Goal: Task Accomplishment & Management: Use online tool/utility

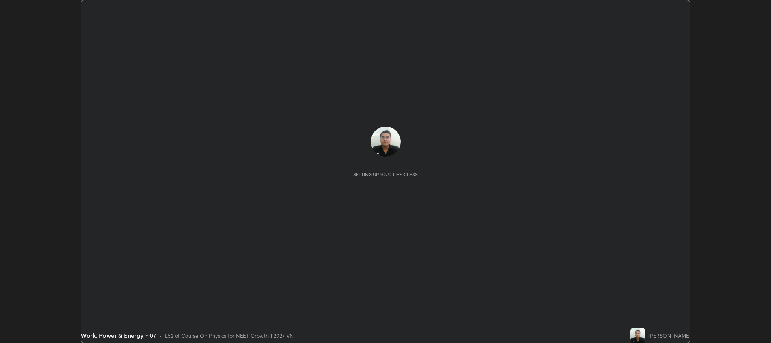
scroll to position [343, 771]
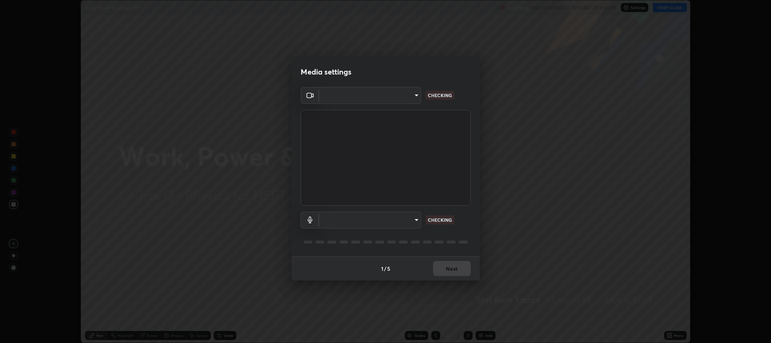
type input "11ae5ff246d08d158b292c9bb26650a353e4513ba1ea0569645e75c22a59fd1d"
type input "communications"
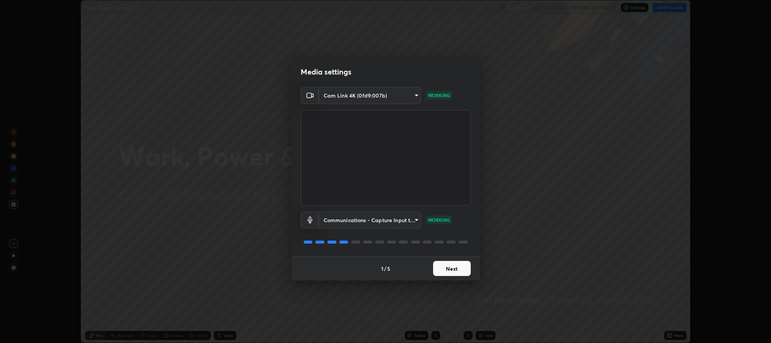
click at [453, 271] on button "Next" at bounding box center [452, 268] width 38 height 15
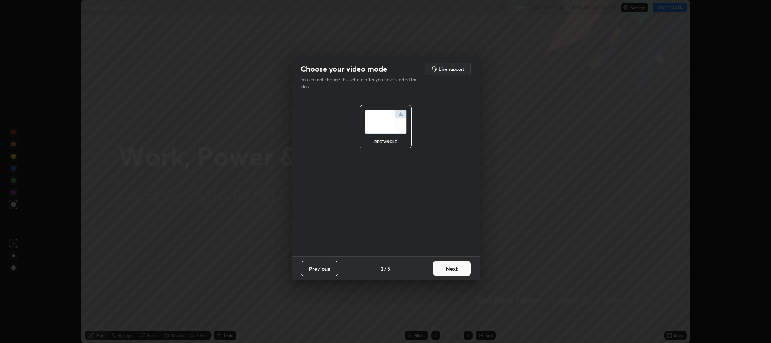
click at [453, 271] on button "Next" at bounding box center [452, 268] width 38 height 15
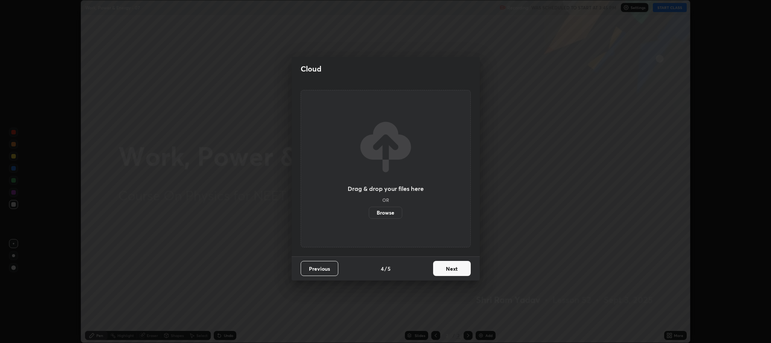
click at [456, 270] on button "Next" at bounding box center [452, 268] width 38 height 15
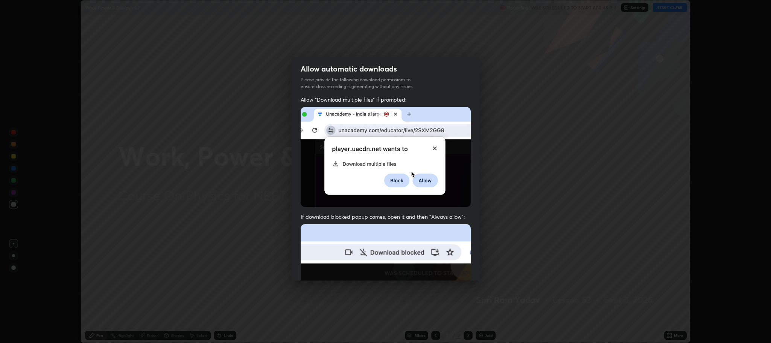
click at [456, 269] on img at bounding box center [386, 306] width 170 height 164
click at [456, 270] on img at bounding box center [386, 306] width 170 height 164
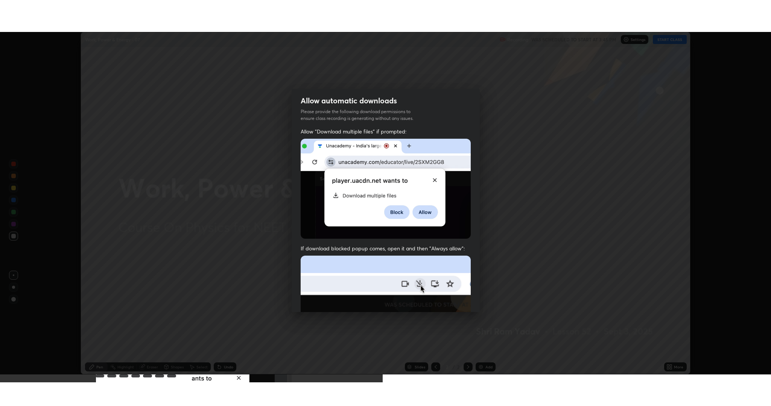
scroll to position [152, 0]
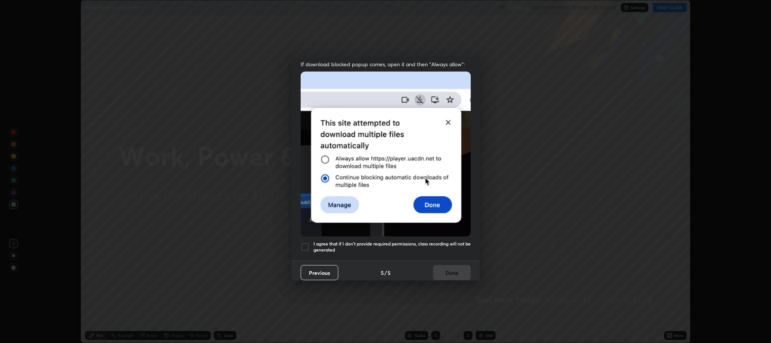
click at [303, 245] on div at bounding box center [305, 246] width 9 height 9
click at [444, 265] on button "Done" at bounding box center [452, 272] width 38 height 15
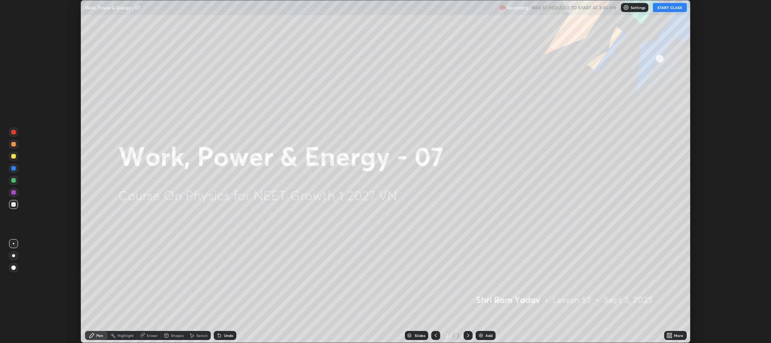
click at [669, 8] on button "START CLASS" at bounding box center [670, 7] width 34 height 9
click at [670, 333] on icon at bounding box center [671, 334] width 2 height 2
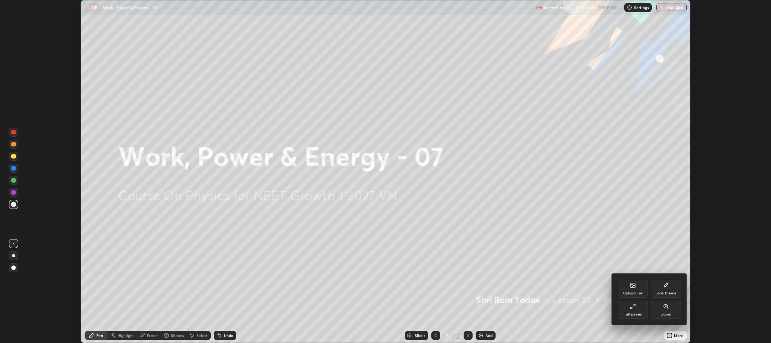
click at [634, 305] on icon at bounding box center [633, 306] width 6 height 6
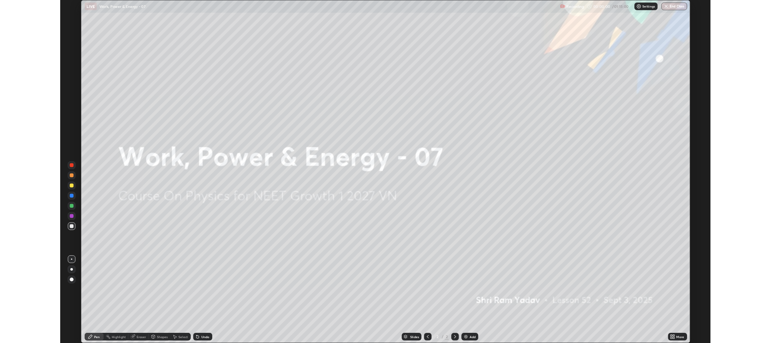
scroll to position [406, 771]
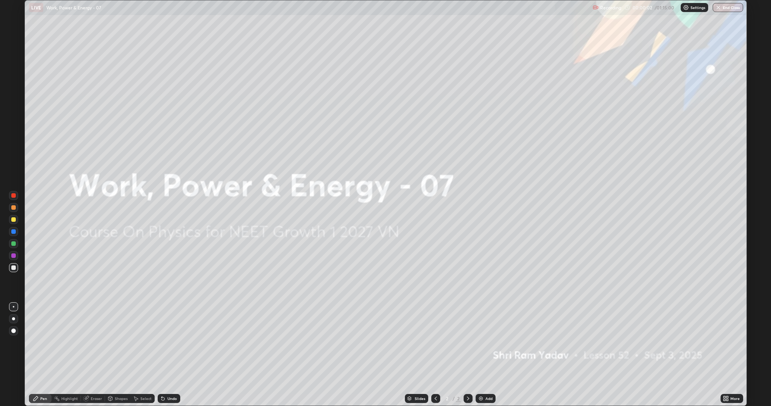
click at [484, 342] on div "Add" at bounding box center [486, 398] width 20 height 9
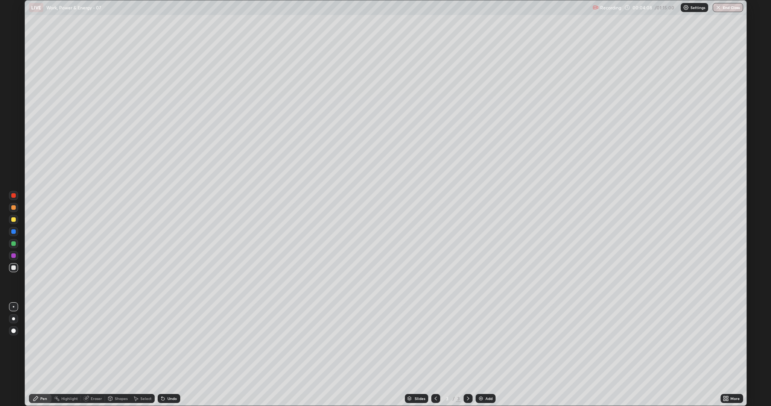
click at [14, 209] on div at bounding box center [13, 207] width 5 height 5
click at [13, 270] on div at bounding box center [13, 268] width 5 height 5
click at [15, 254] on div at bounding box center [13, 256] width 5 height 5
click at [14, 268] on div at bounding box center [13, 268] width 5 height 5
click at [487, 342] on div "Add" at bounding box center [488, 399] width 7 height 4
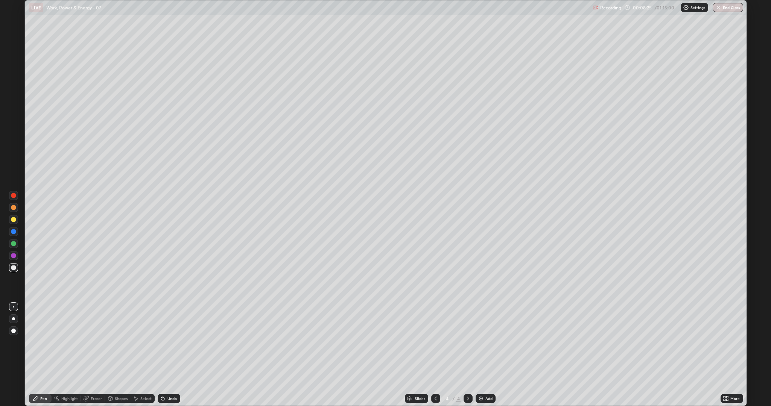
click at [11, 206] on div at bounding box center [13, 207] width 5 height 5
click at [13, 267] on div at bounding box center [13, 268] width 5 height 5
click at [485, 342] on div "Add" at bounding box center [488, 399] width 7 height 4
click at [171, 342] on div "Undo" at bounding box center [171, 399] width 9 height 4
click at [14, 207] on div at bounding box center [13, 207] width 5 height 5
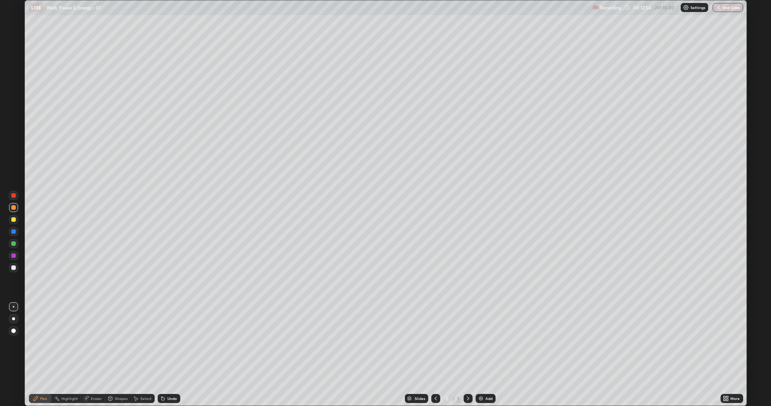
click at [91, 342] on div "Eraser" at bounding box center [93, 398] width 24 height 9
click at [47, 342] on div "Pen" at bounding box center [43, 399] width 7 height 4
click at [13, 254] on div at bounding box center [13, 256] width 5 height 5
click at [161, 342] on icon at bounding box center [161, 397] width 1 height 1
click at [13, 234] on div at bounding box center [13, 232] width 5 height 5
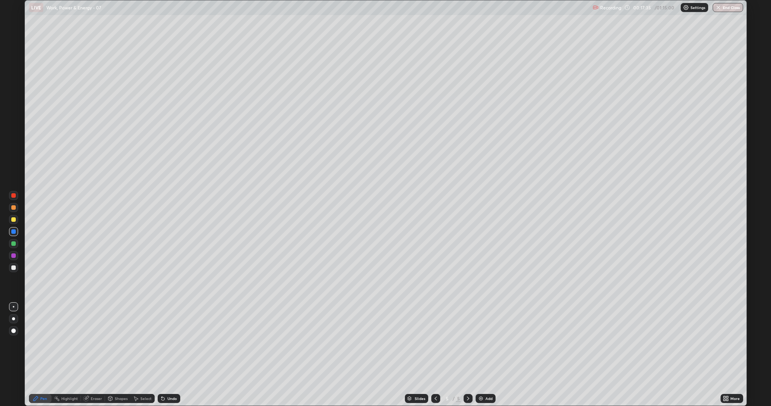
click at [485, 342] on div "Add" at bounding box center [488, 399] width 7 height 4
click at [15, 208] on div at bounding box center [13, 207] width 5 height 5
click at [15, 231] on div at bounding box center [13, 232] width 5 height 5
click at [13, 268] on div at bounding box center [13, 268] width 5 height 5
click at [486, 342] on div "Add" at bounding box center [486, 398] width 20 height 9
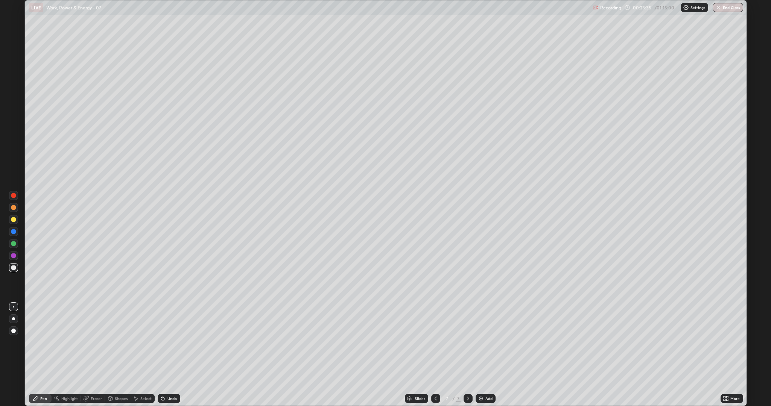
click at [14, 207] on div at bounding box center [13, 207] width 5 height 5
click at [14, 268] on div at bounding box center [13, 268] width 5 height 5
click at [485, 342] on div "Add" at bounding box center [488, 399] width 7 height 4
click at [12, 207] on div at bounding box center [13, 207] width 5 height 5
click at [172, 342] on div "Undo" at bounding box center [171, 399] width 9 height 4
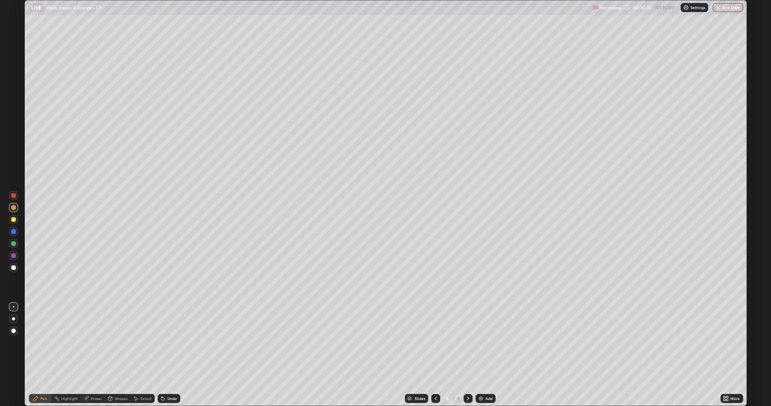
click at [169, 342] on div "Undo" at bounding box center [171, 399] width 9 height 4
click at [167, 342] on div "Undo" at bounding box center [169, 398] width 23 height 9
click at [14, 254] on div at bounding box center [13, 256] width 5 height 5
click at [488, 342] on div "Add" at bounding box center [488, 399] width 7 height 4
click at [14, 268] on div at bounding box center [13, 268] width 5 height 5
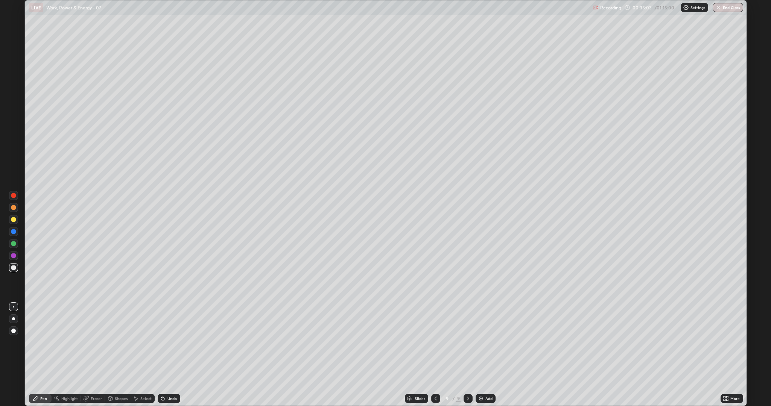
click at [162, 342] on icon at bounding box center [162, 399] width 3 height 3
click at [161, 342] on icon at bounding box center [161, 397] width 1 height 1
click at [162, 342] on icon at bounding box center [162, 399] width 3 height 3
click at [167, 342] on div "Undo" at bounding box center [171, 399] width 9 height 4
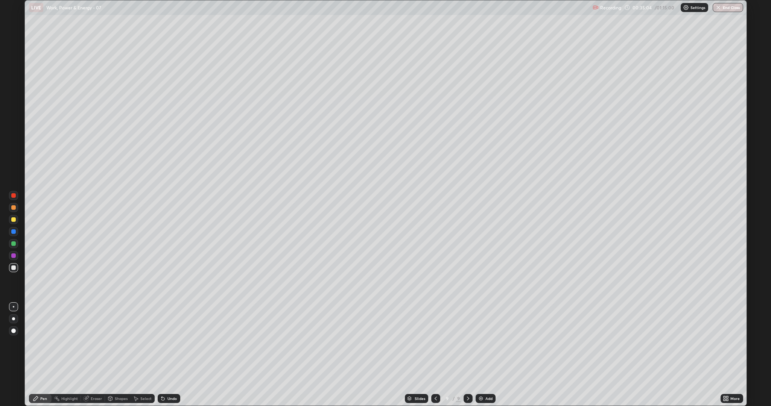
click at [166, 342] on div "Undo" at bounding box center [169, 398] width 23 height 9
click at [12, 256] on div at bounding box center [13, 256] width 5 height 5
click at [13, 263] on div at bounding box center [13, 267] width 9 height 9
click at [489, 342] on div "Add" at bounding box center [486, 398] width 20 height 9
click at [14, 208] on div at bounding box center [13, 207] width 5 height 5
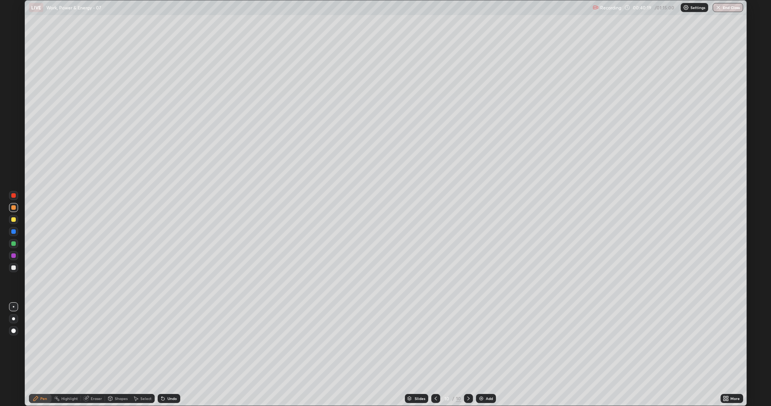
click at [12, 269] on div at bounding box center [13, 268] width 5 height 5
click at [482, 342] on div "Add" at bounding box center [486, 398] width 20 height 9
click at [14, 208] on div at bounding box center [13, 207] width 5 height 5
click at [172, 342] on div "Undo" at bounding box center [171, 399] width 9 height 4
click at [173, 342] on div "Undo" at bounding box center [171, 399] width 9 height 4
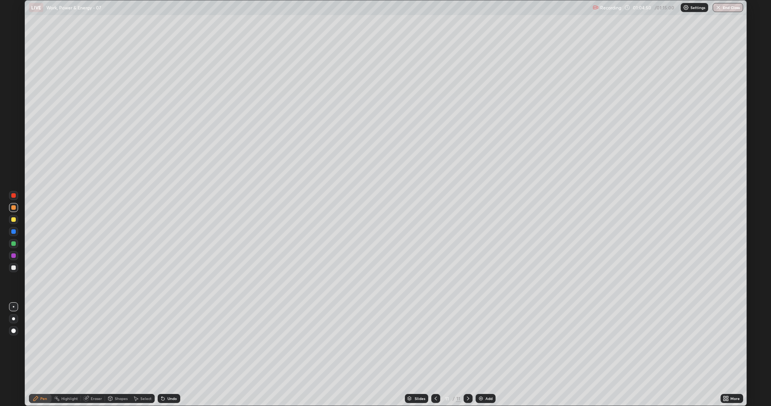
click at [170, 342] on div "Undo" at bounding box center [171, 399] width 9 height 4
click at [169, 342] on div "Undo" at bounding box center [171, 399] width 9 height 4
click at [170, 342] on div "Undo" at bounding box center [171, 399] width 9 height 4
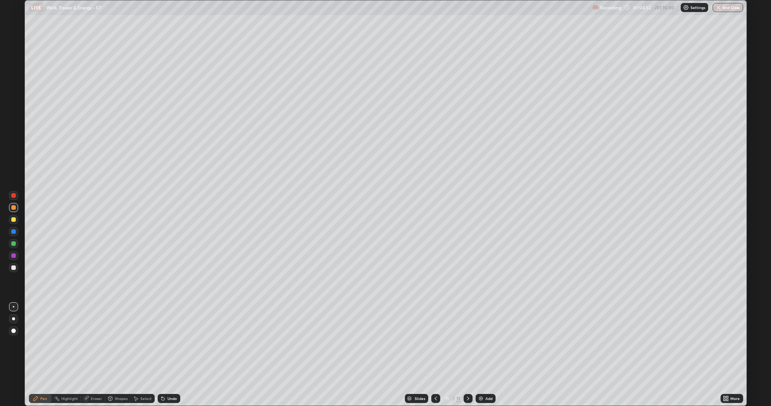
click at [170, 342] on div "Undo" at bounding box center [171, 399] width 9 height 4
click at [487, 342] on div "Add" at bounding box center [488, 399] width 7 height 4
click at [723, 10] on button "End Class" at bounding box center [729, 7] width 30 height 9
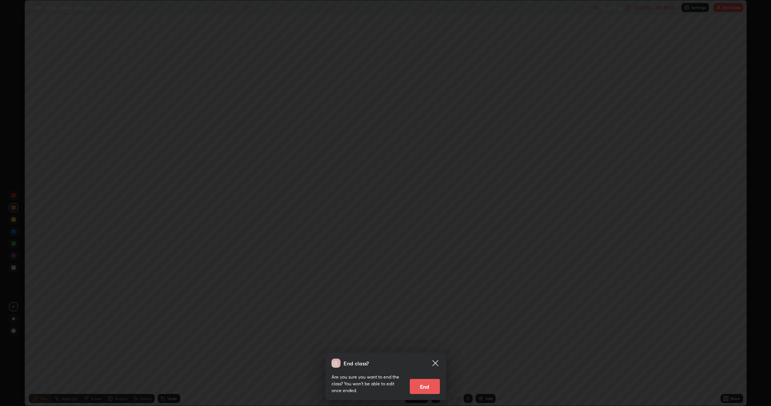
click at [432, 342] on button "End" at bounding box center [425, 386] width 30 height 15
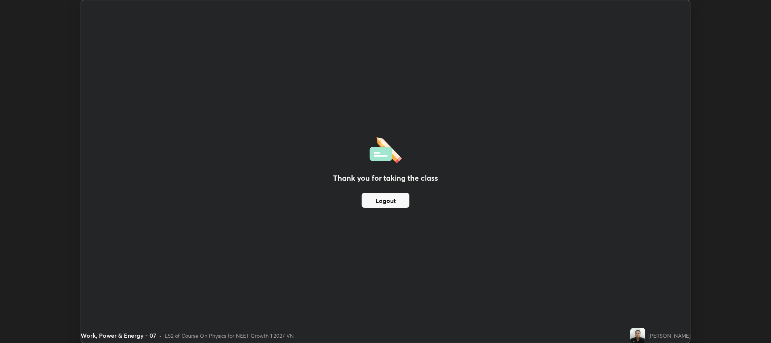
scroll to position [37289, 36861]
click at [557, 122] on div "Thank you for taking the class Logout" at bounding box center [385, 171] width 609 height 342
